Goal: Information Seeking & Learning: Learn about a topic

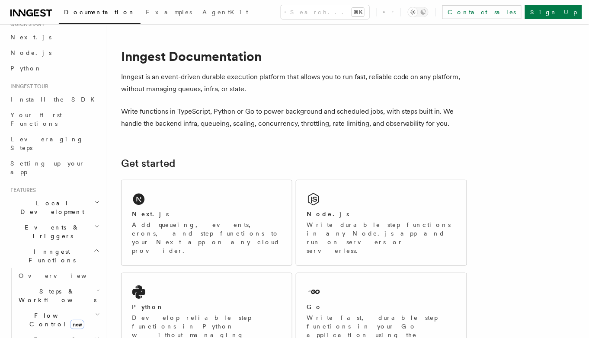
scroll to position [34, 0]
click at [42, 311] on span "Flow Control new" at bounding box center [55, 319] width 80 height 17
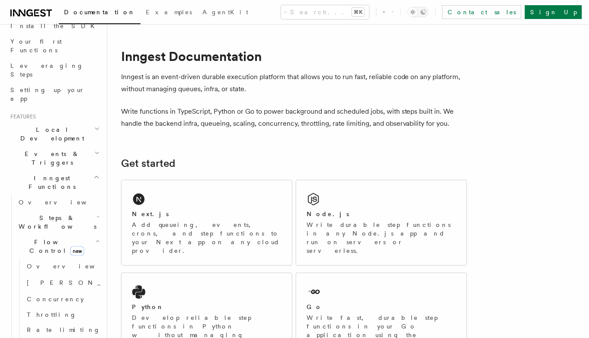
scroll to position [108, 0]
click at [44, 326] on span "Rate limiting" at bounding box center [64, 329] width 74 height 7
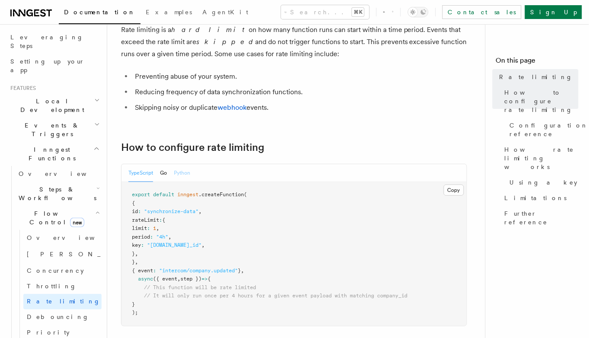
scroll to position [54, 0]
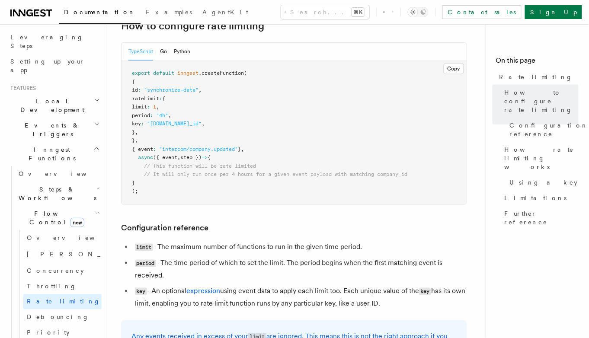
scroll to position [177, 0]
click at [251, 167] on span "// This function will be rate limited" at bounding box center [200, 166] width 112 height 6
click at [251, 174] on span "// It will only run once per 4 hours for a given event payload with matching co…" at bounding box center [276, 174] width 264 height 6
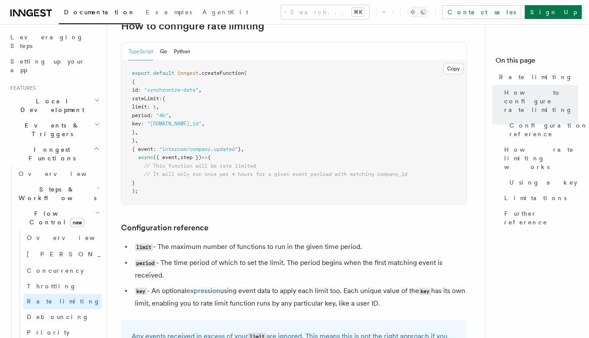
click at [251, 174] on span "// It will only run once per 4 hours for a given event payload with matching co…" at bounding box center [276, 174] width 264 height 6
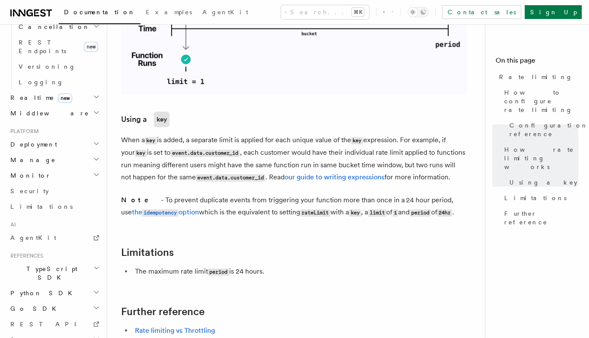
scroll to position [1249, 0]
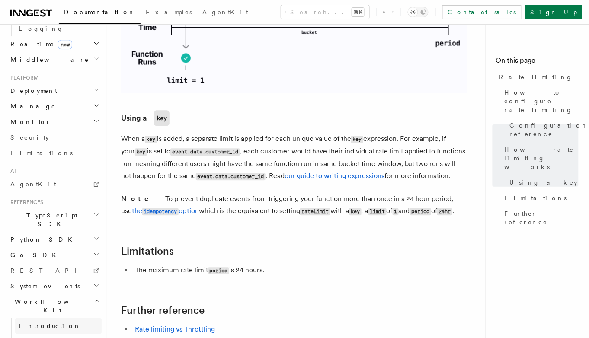
scroll to position [539, 0]
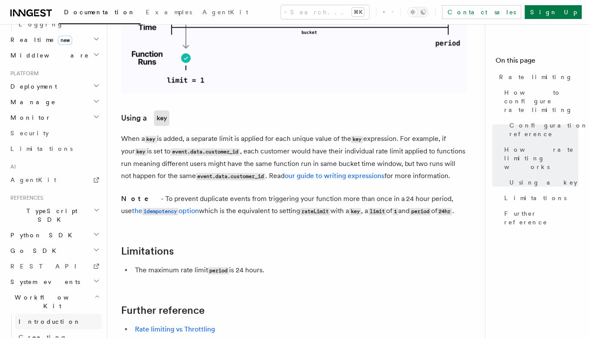
click at [35, 318] on span "Introduction" at bounding box center [50, 321] width 62 height 7
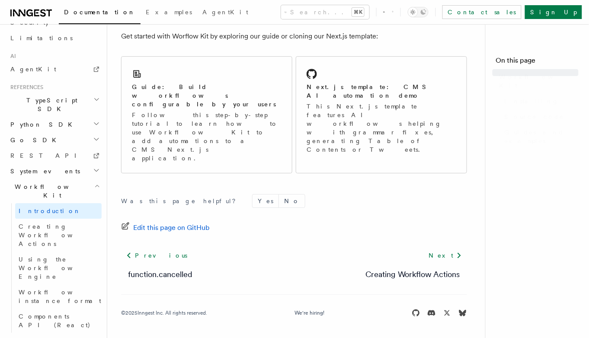
scroll to position [448, 0]
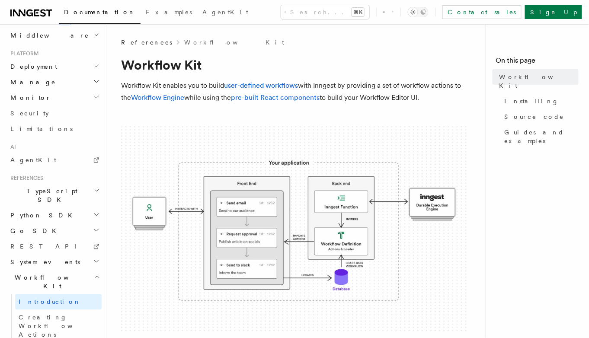
click at [223, 188] on img at bounding box center [294, 229] width 346 height 207
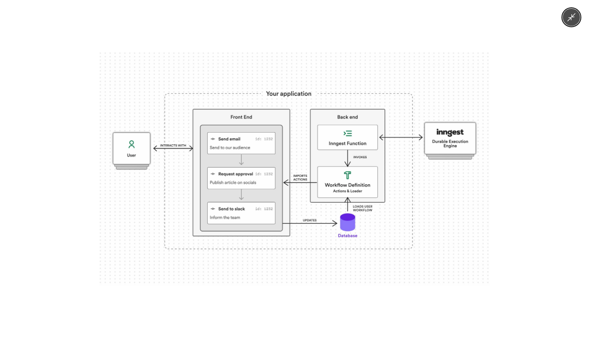
click at [223, 188] on img at bounding box center [295, 168] width 390 height 233
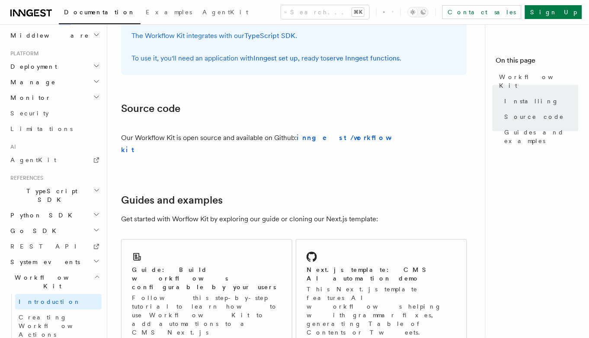
scroll to position [456, 0]
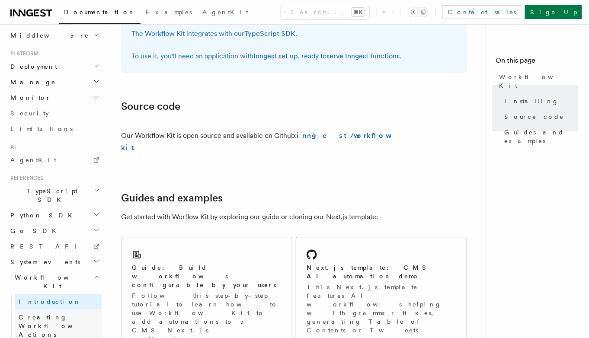
click at [77, 314] on span "Creating Workflow Actions" at bounding box center [56, 326] width 75 height 24
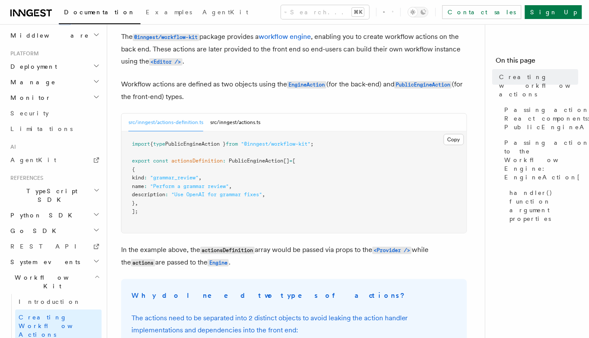
scroll to position [49, 0]
click at [222, 121] on button "src/inngest/actions.ts" at bounding box center [235, 122] width 50 height 18
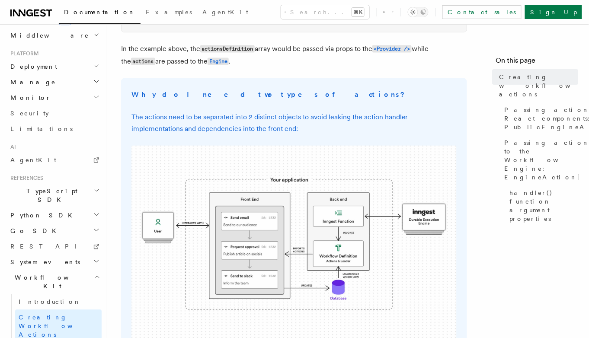
scroll to position [285, 0]
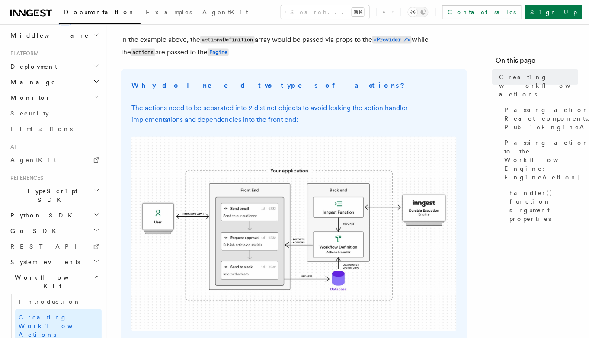
click at [182, 182] on img at bounding box center [294, 234] width 325 height 195
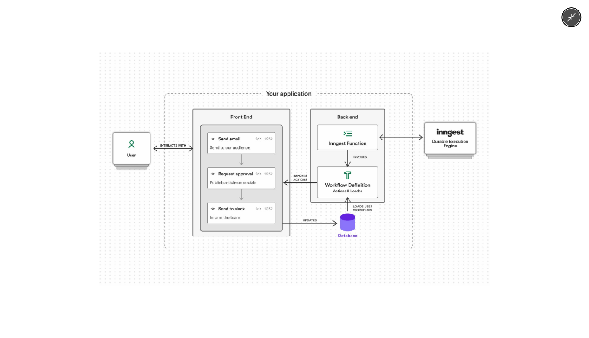
click at [182, 182] on img at bounding box center [295, 168] width 390 height 233
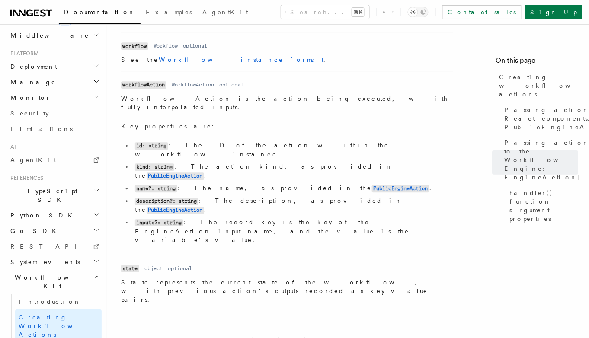
scroll to position [1306, 0]
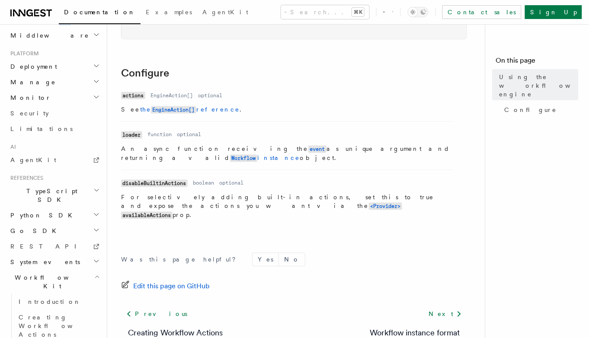
scroll to position [333, 0]
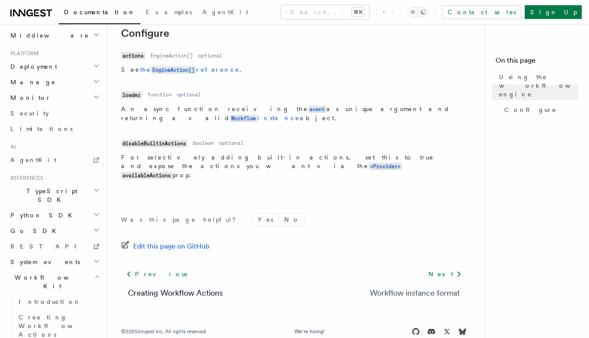
click at [405, 288] on link "Workflow instance format" at bounding box center [415, 294] width 90 height 12
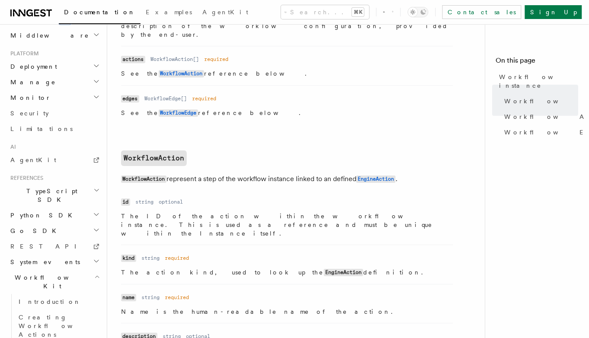
scroll to position [573, 0]
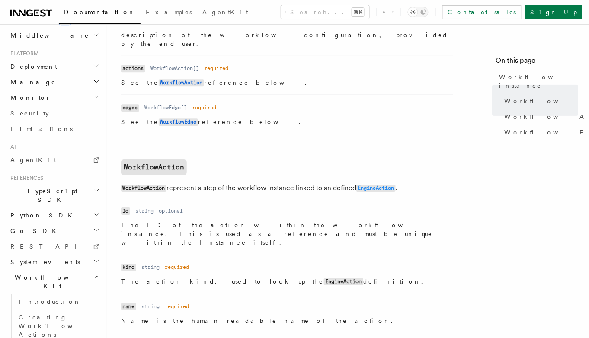
click at [387, 185] on code "EngineAction" at bounding box center [376, 188] width 39 height 7
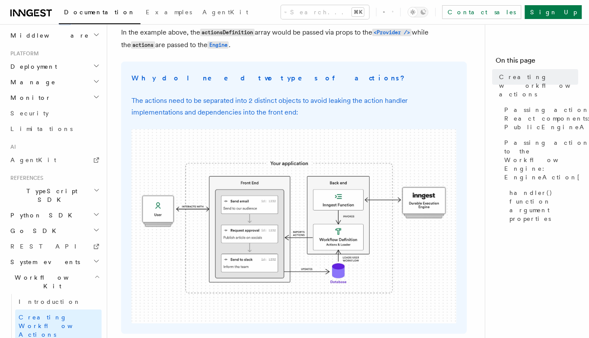
scroll to position [293, 0]
click at [257, 218] on img at bounding box center [294, 226] width 325 height 195
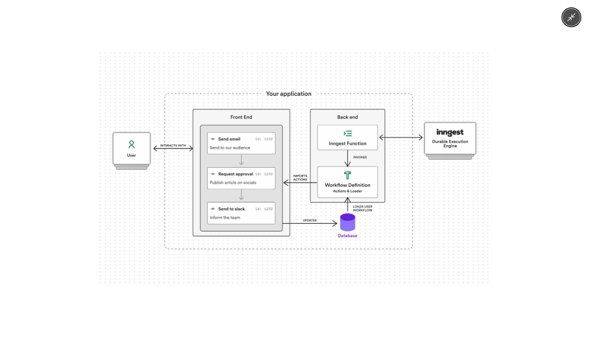
click at [257, 218] on img at bounding box center [295, 168] width 390 height 233
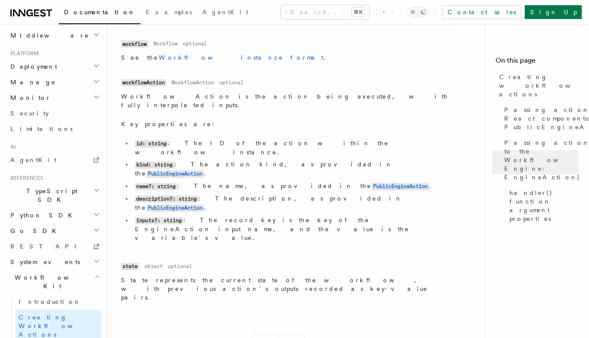
scroll to position [1306, 0]
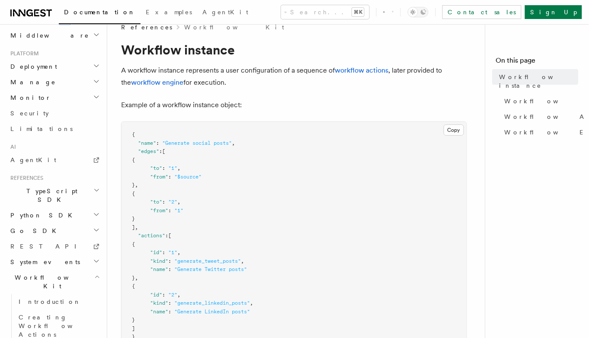
scroll to position [17, 0]
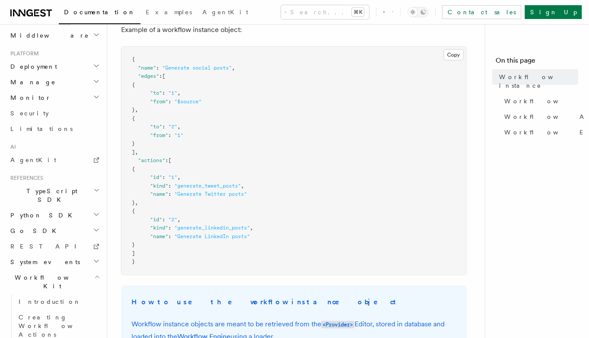
scroll to position [91, 0]
click at [343, 146] on pre "{ "name" : "Generate social posts" , "edges" : [ { "to" : "1" , "from" : "$sour…" at bounding box center [294, 160] width 345 height 228
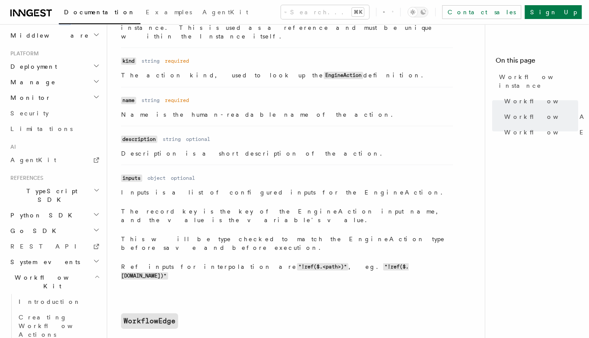
scroll to position [793, 0]
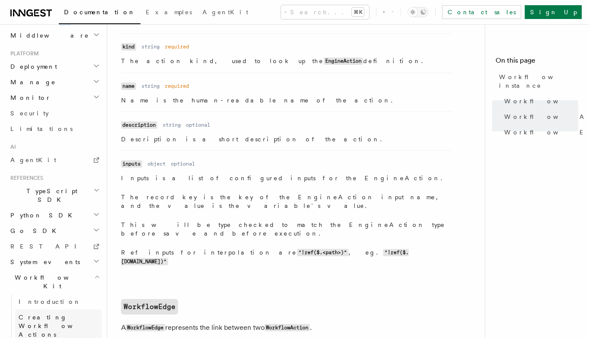
click at [64, 314] on span "Creating Workflow Actions" at bounding box center [56, 326] width 75 height 24
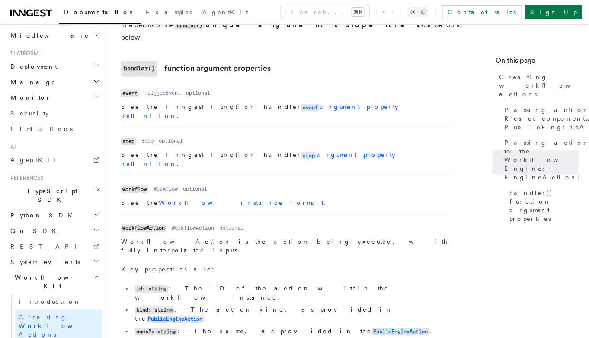
scroll to position [1152, 0]
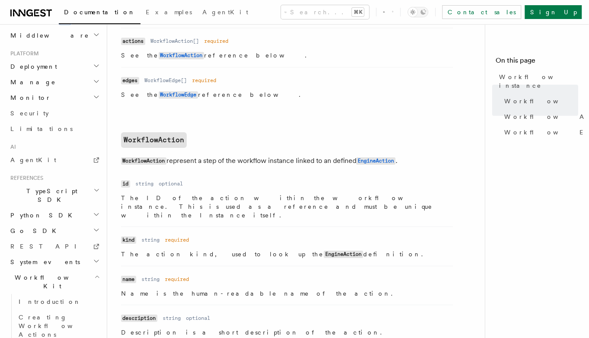
scroll to position [601, 0]
click at [40, 314] on span "Creating Workflow Actions" at bounding box center [56, 326] width 75 height 24
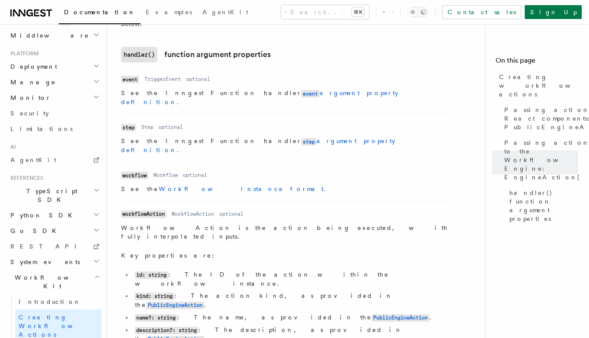
scroll to position [1167, 0]
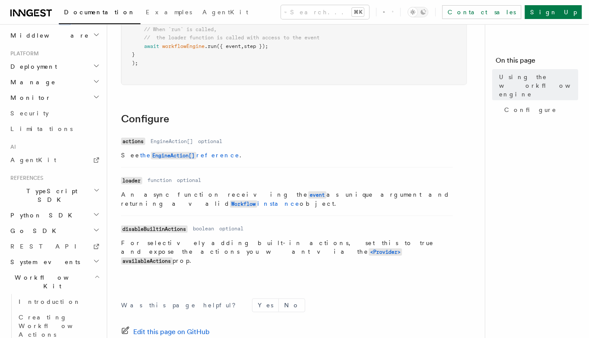
scroll to position [248, 0]
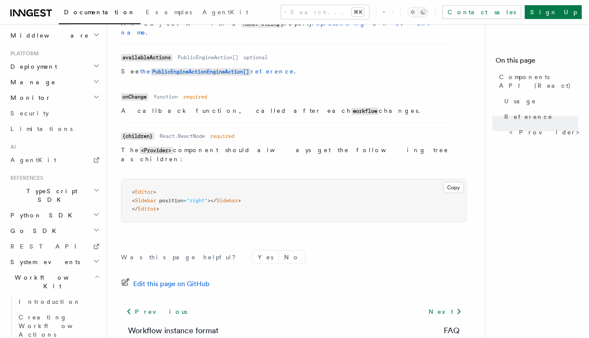
scroll to position [798, 0]
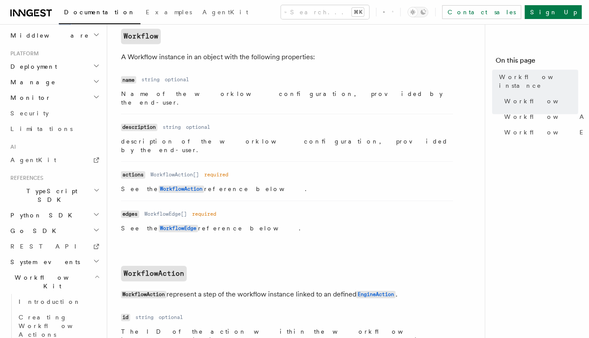
scroll to position [471, 0]
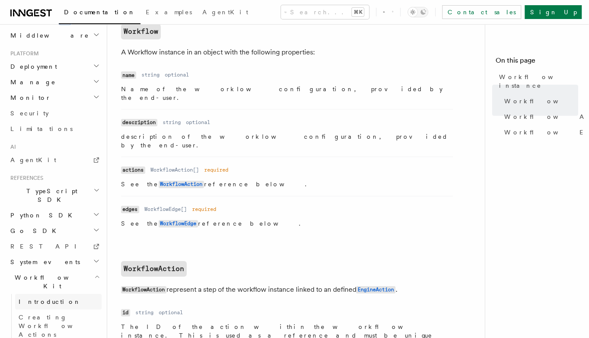
click at [40, 299] on span "Introduction" at bounding box center [50, 302] width 62 height 7
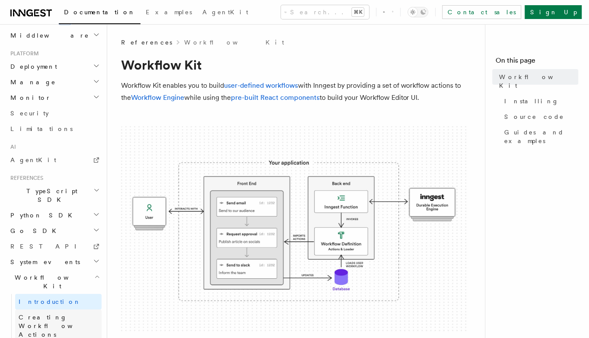
click at [64, 314] on span "Creating Workflow Actions" at bounding box center [56, 326] width 75 height 24
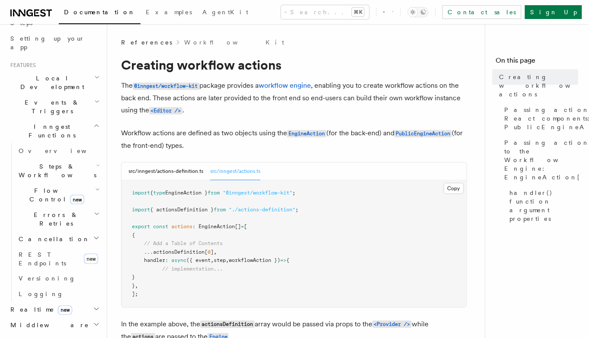
scroll to position [156, 0]
click at [41, 185] on h2 "Flow Control new" at bounding box center [58, 197] width 87 height 24
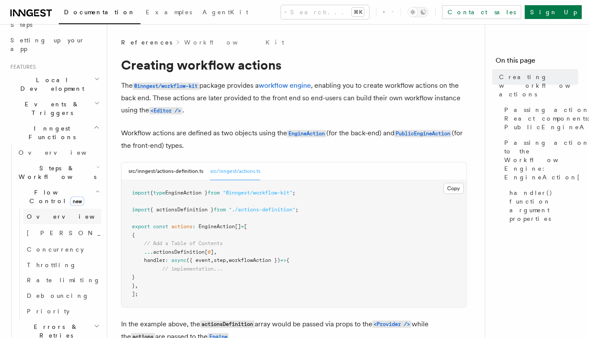
click at [41, 213] on span "Overview" at bounding box center [71, 216] width 89 height 7
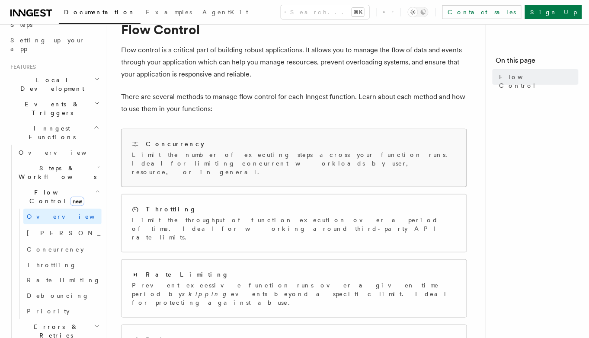
scroll to position [35, 0]
click at [54, 164] on span "Steps & Workflows" at bounding box center [55, 172] width 81 height 17
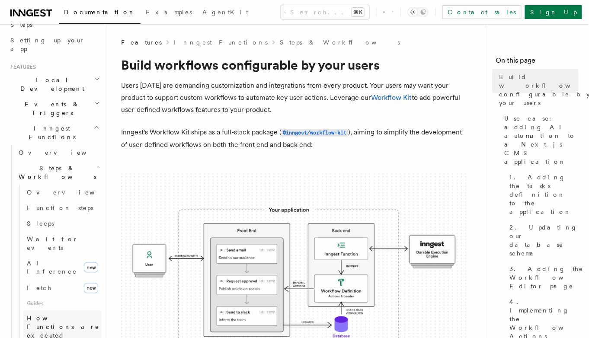
click at [53, 315] on span "How Functions are executed" at bounding box center [63, 327] width 73 height 24
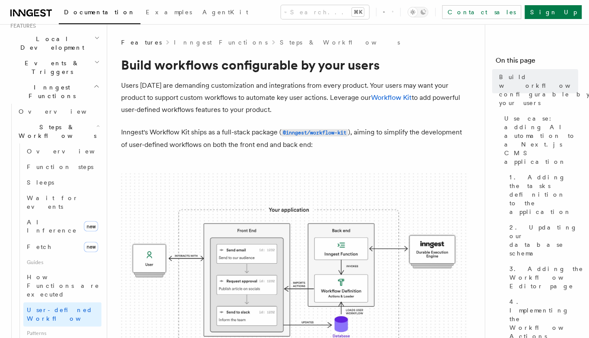
scroll to position [199, 0]
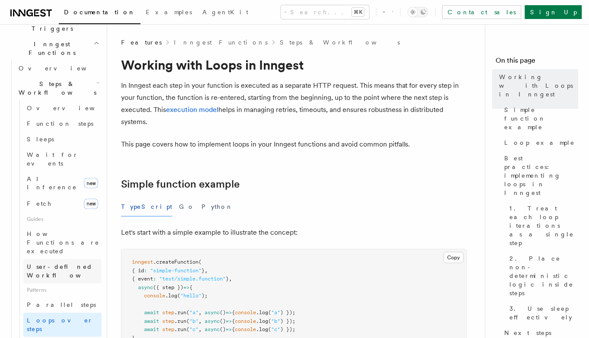
scroll to position [237, 0]
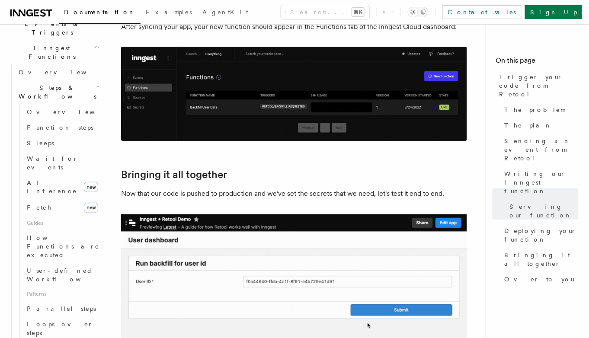
scroll to position [2380, 0]
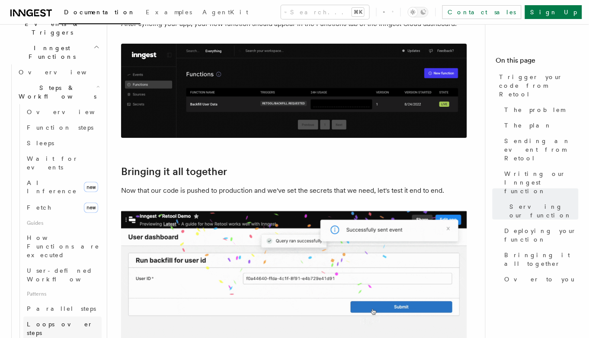
click at [52, 322] on span "Loops over steps" at bounding box center [60, 330] width 66 height 16
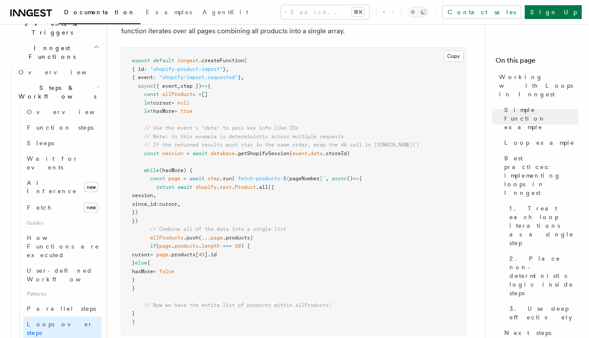
scroll to position [875, 0]
click at [441, 34] on p "Here's an example of an Inngest function that imports all products from a Shopi…" at bounding box center [294, 25] width 346 height 24
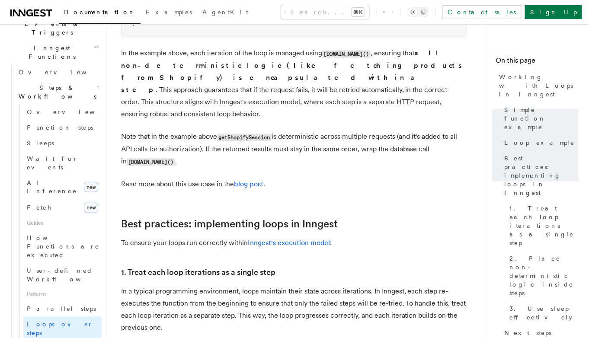
scroll to position [1175, 0]
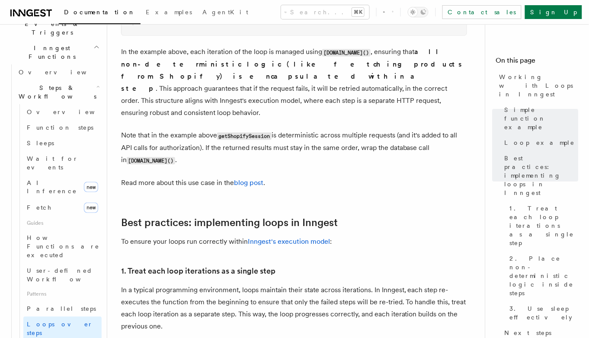
click at [274, 10] on div "Search... ⌘K Contact sales Sign Up" at bounding box center [428, 12] width 308 height 14
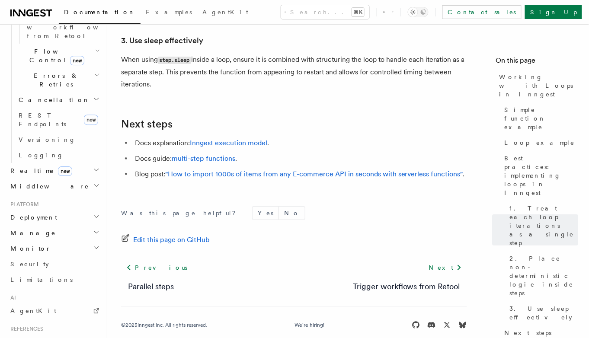
scroll to position [587, 0]
